Goal: Navigation & Orientation: Understand site structure

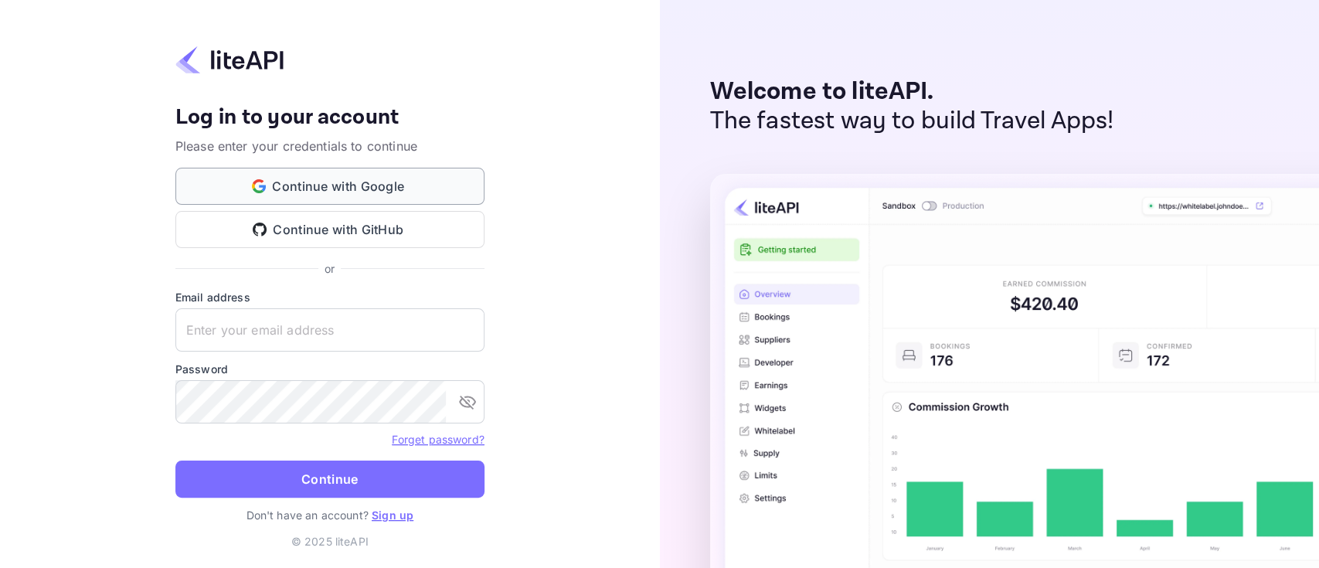
click at [371, 178] on button "Continue with Google" at bounding box center [329, 186] width 309 height 37
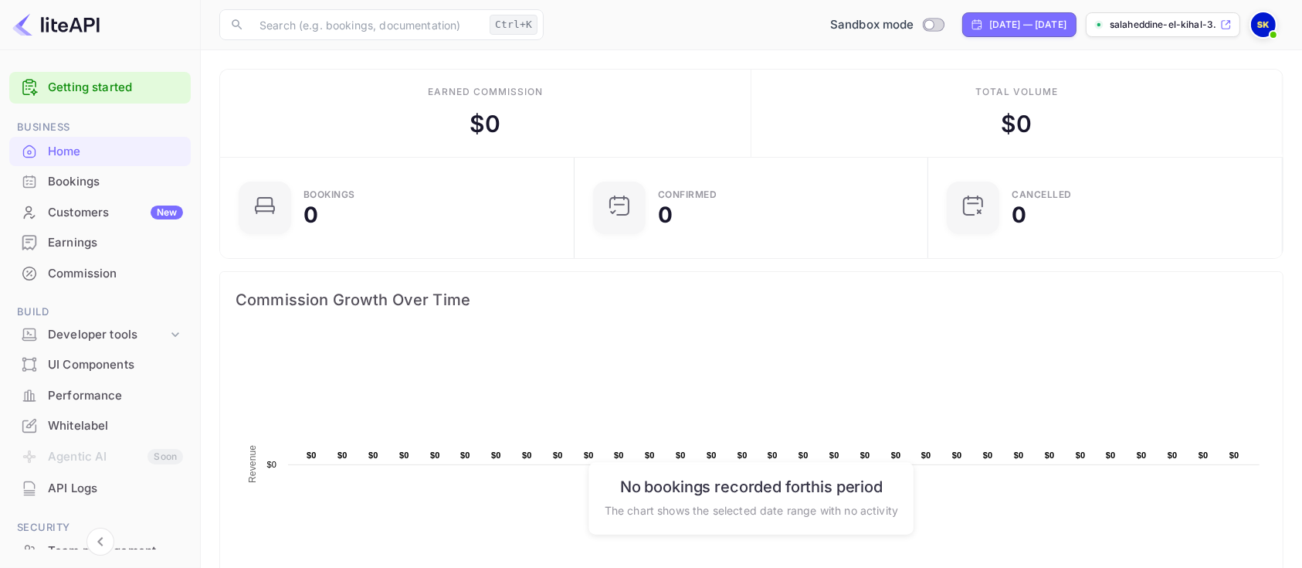
click at [95, 178] on div "Bookings" at bounding box center [115, 182] width 135 height 18
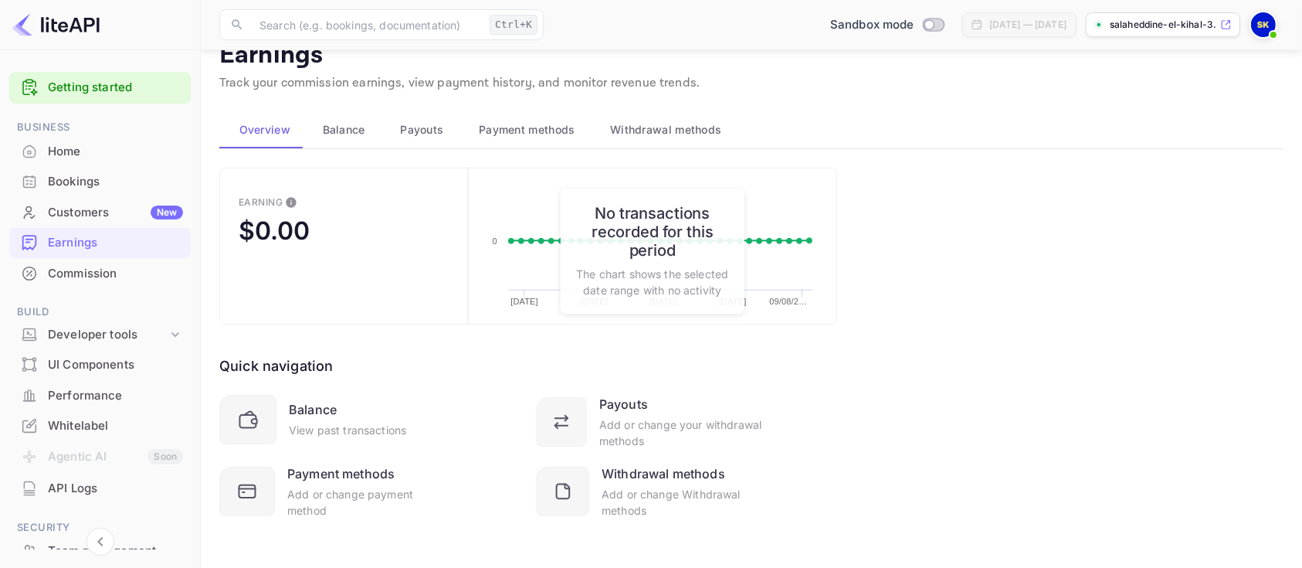
scroll to position [36, 0]
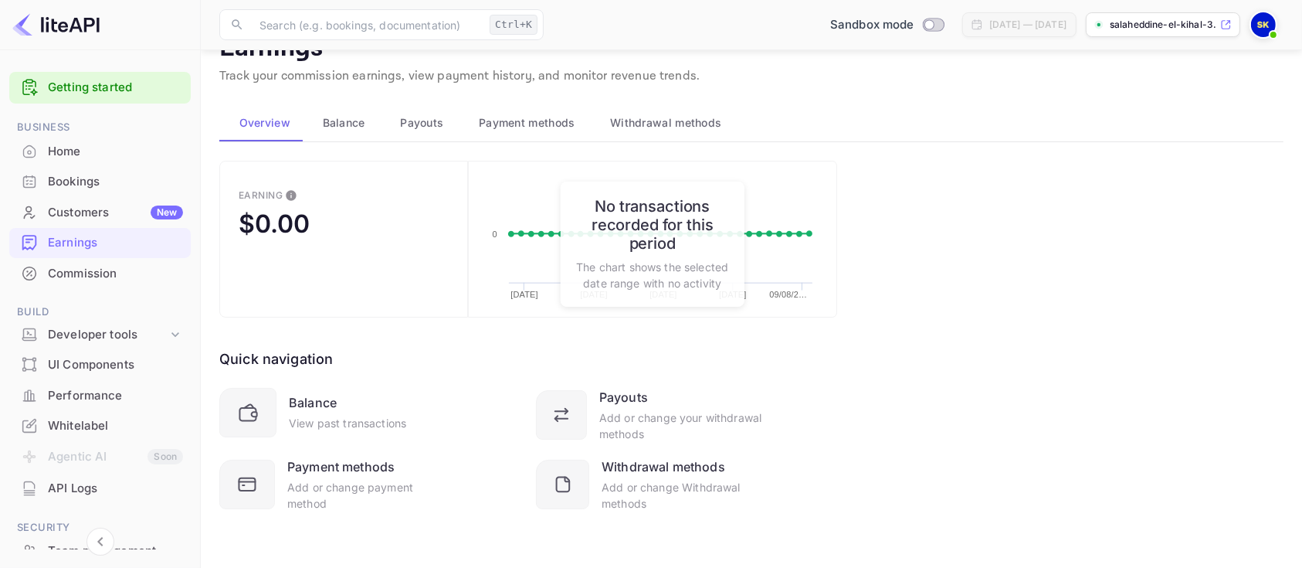
click at [84, 268] on div "Commission" at bounding box center [115, 274] width 135 height 18
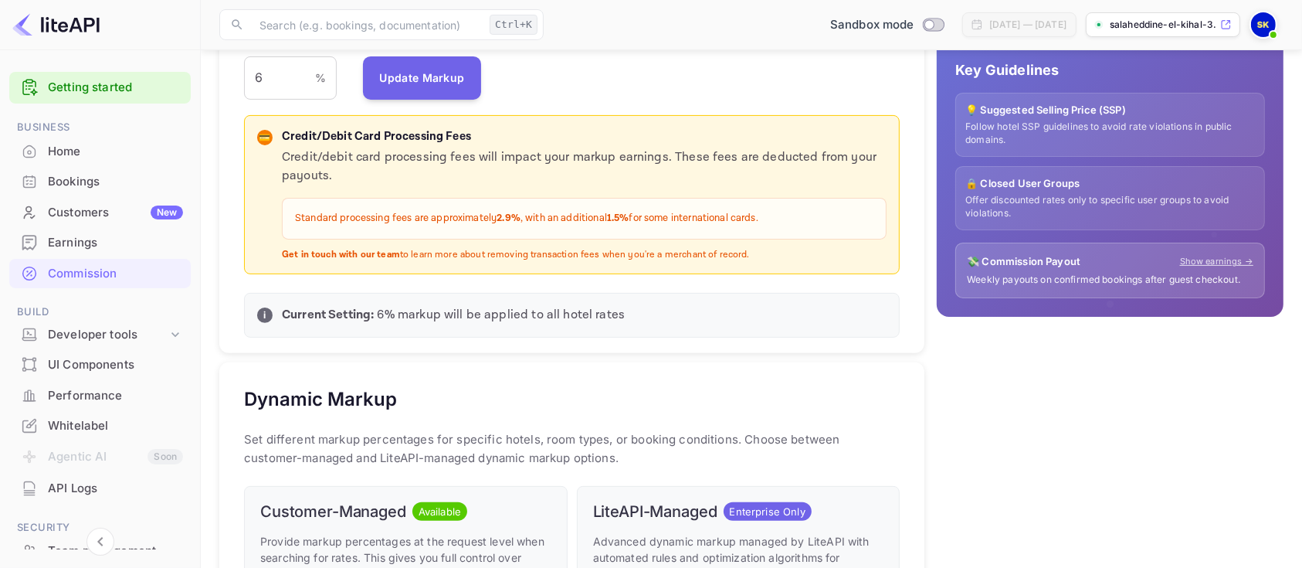
scroll to position [823, 0]
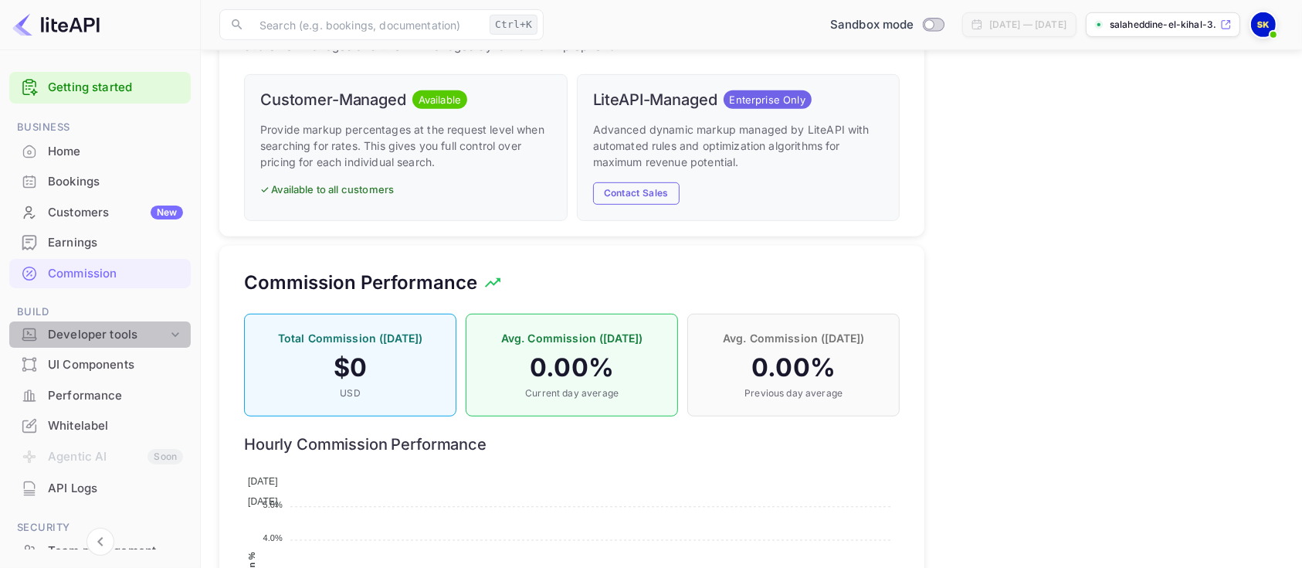
click at [102, 335] on div "Developer tools" at bounding box center [108, 335] width 120 height 18
click at [125, 326] on div "Developer tools" at bounding box center [108, 335] width 120 height 18
click at [123, 364] on div "UI Components" at bounding box center [115, 365] width 135 height 18
